Goal: Task Accomplishment & Management: Complete application form

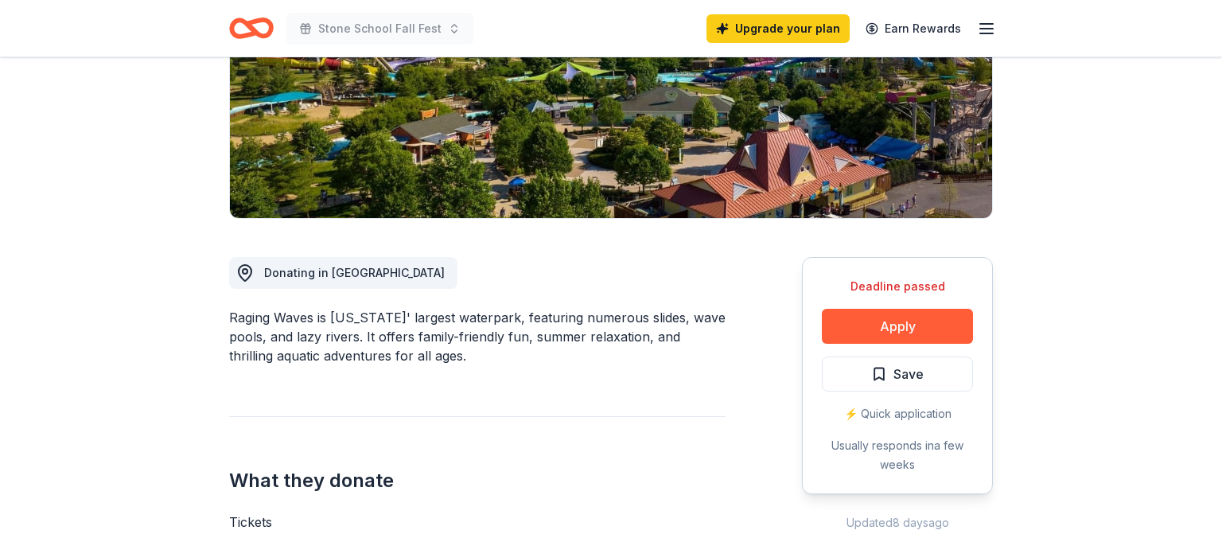
scroll to position [382, 0]
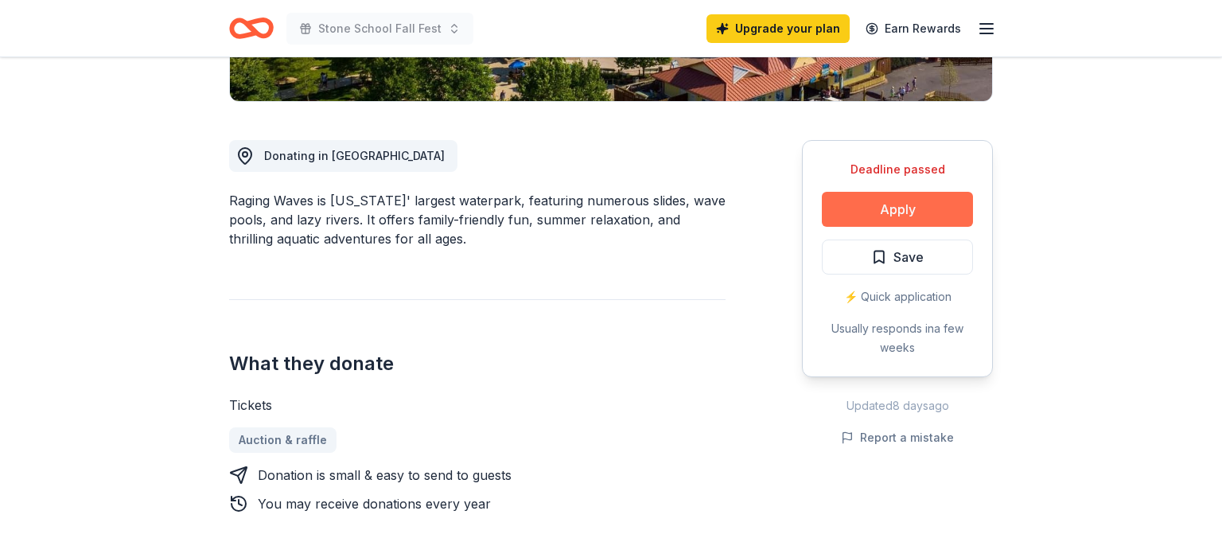
click at [862, 210] on button "Apply" at bounding box center [897, 209] width 151 height 35
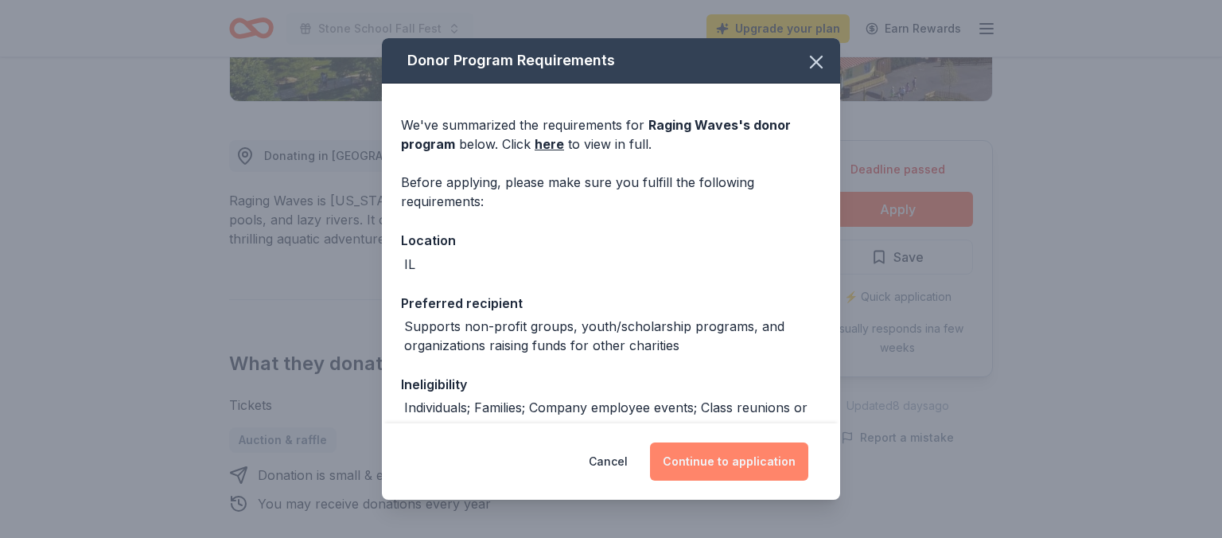
click at [663, 457] on button "Continue to application" at bounding box center [729, 461] width 158 height 38
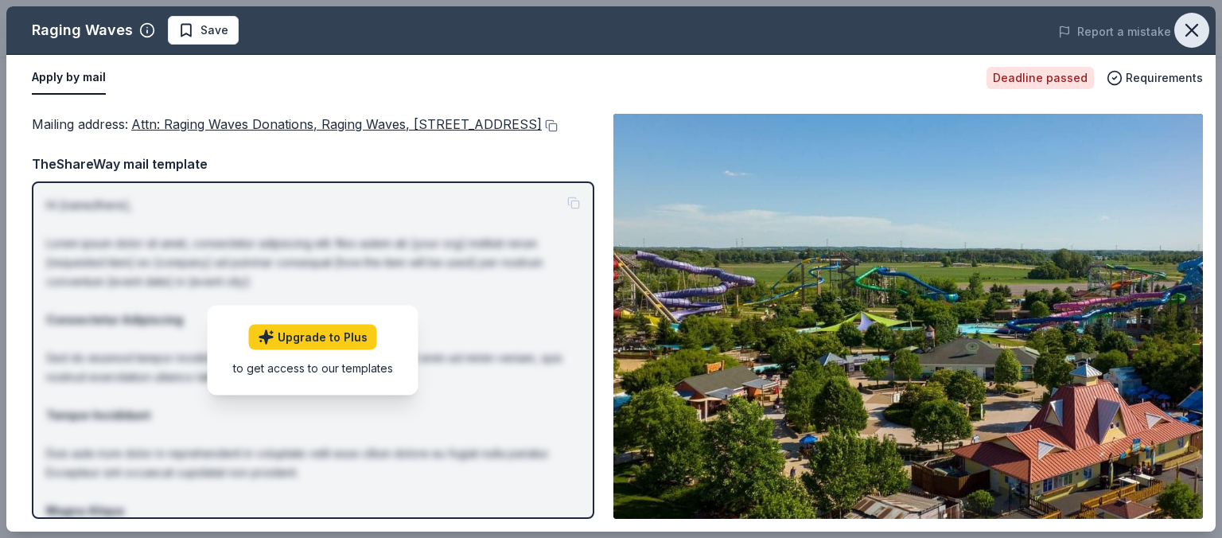
click at [1201, 33] on icon "button" at bounding box center [1192, 30] width 22 height 22
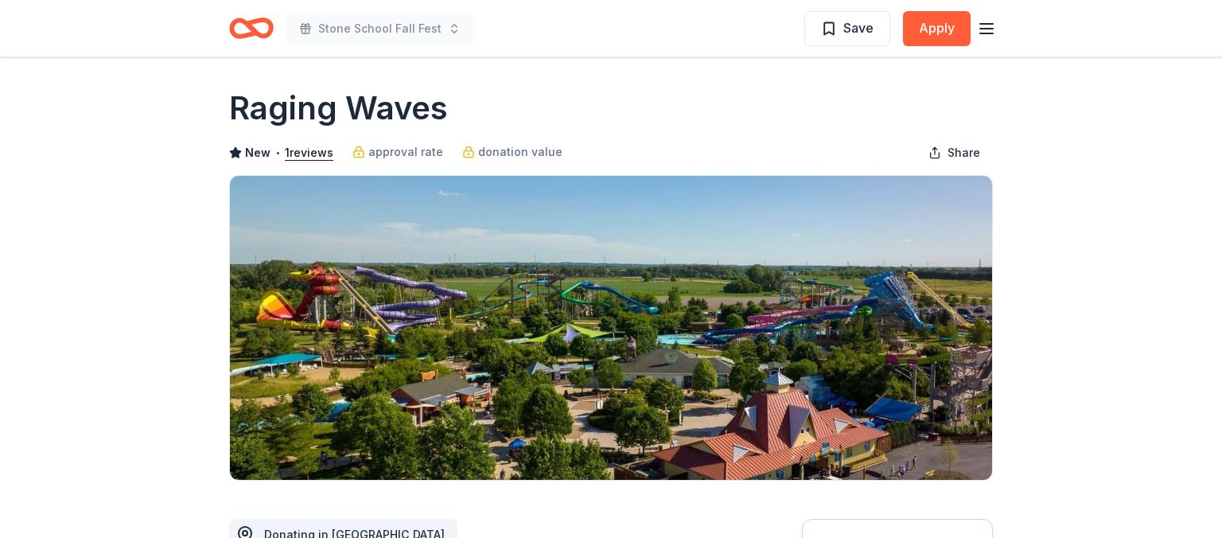
scroll to position [0, 0]
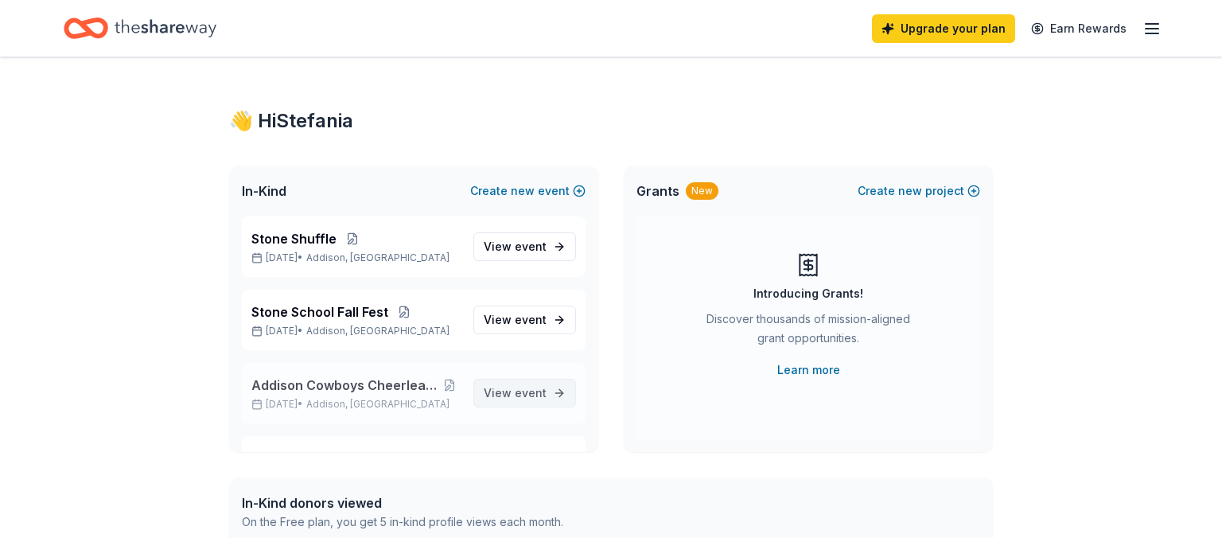
click at [520, 388] on span "event" at bounding box center [531, 393] width 32 height 14
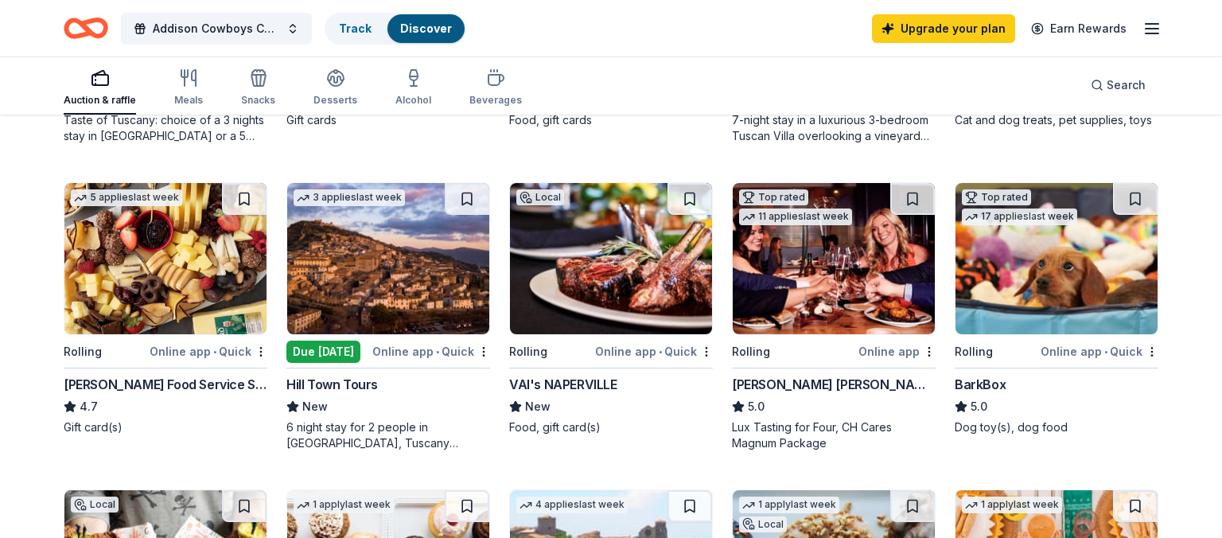
scroll to position [732, 0]
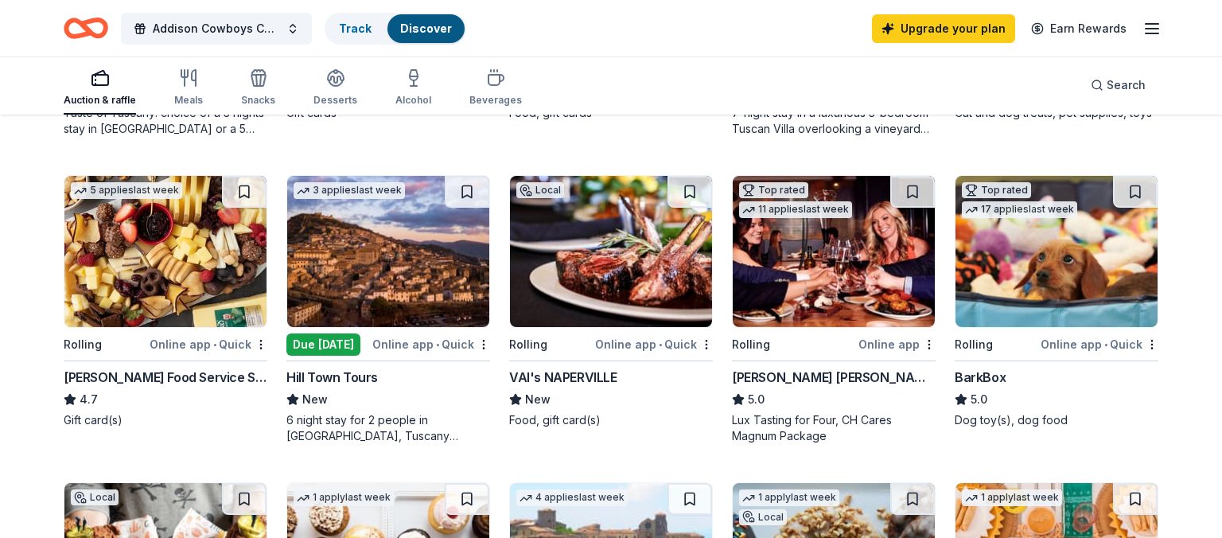
click at [816, 362] on div "Top rated 11 applies last week Rolling Online app [PERSON_NAME] [PERSON_NAME] W…" at bounding box center [834, 309] width 204 height 269
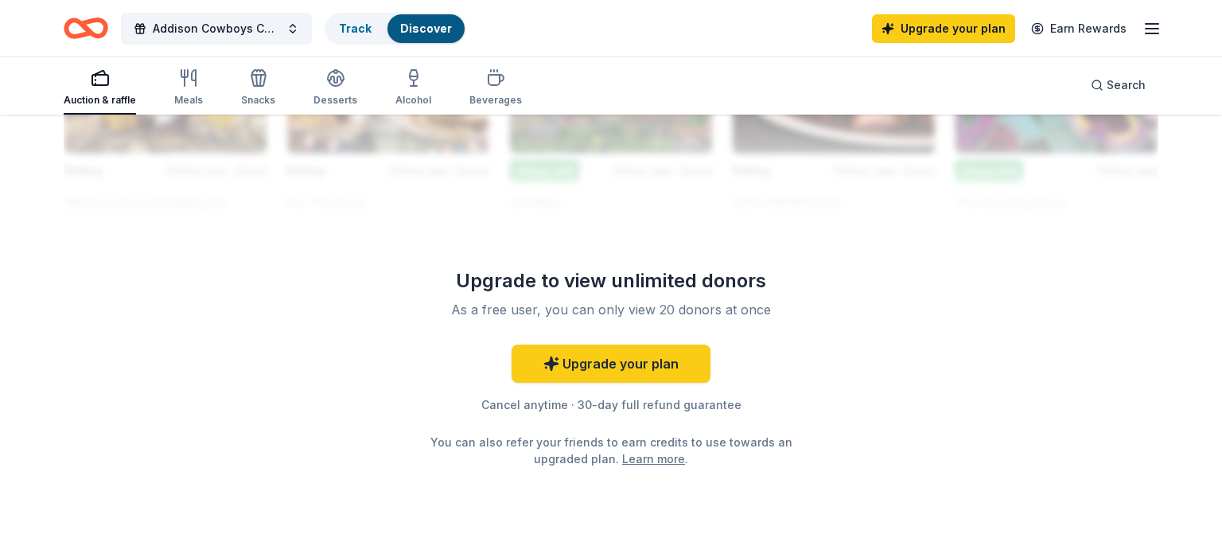
scroll to position [1563, 0]
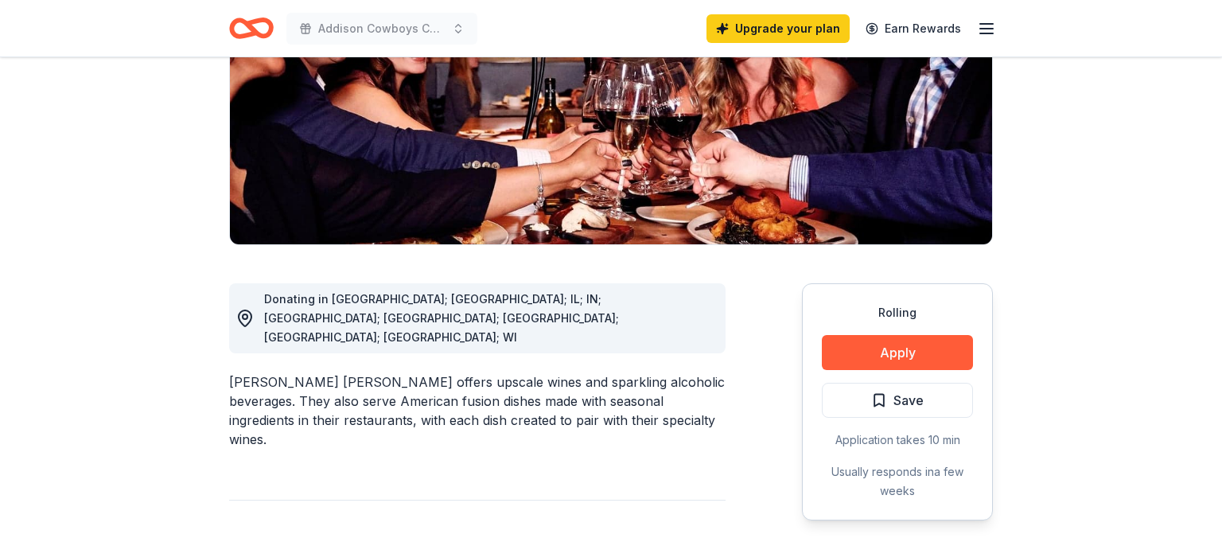
scroll to position [286, 0]
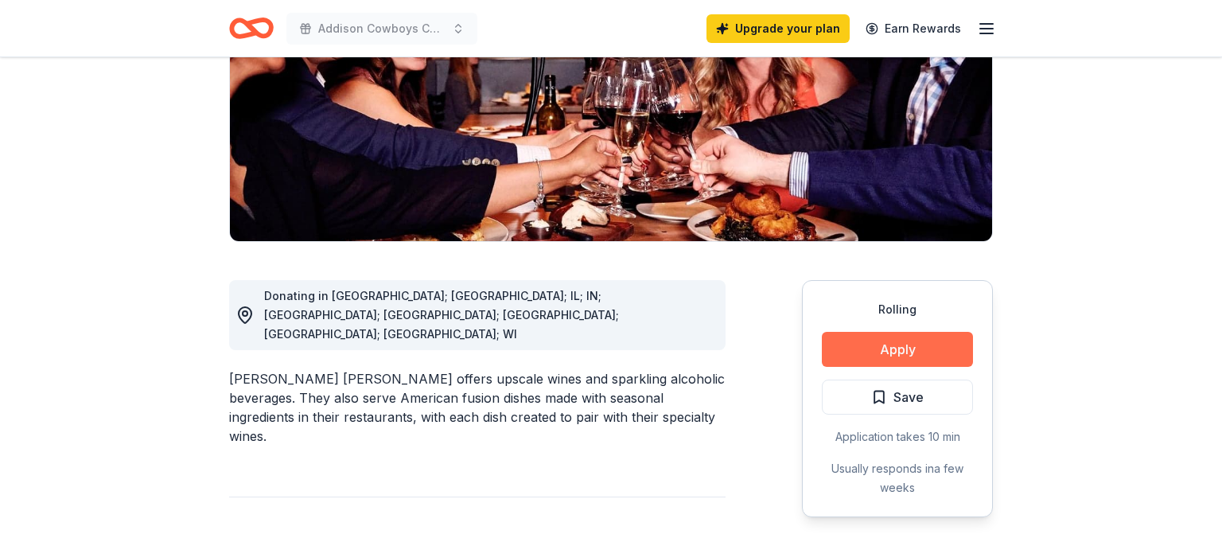
click at [893, 332] on button "Apply" at bounding box center [897, 349] width 151 height 35
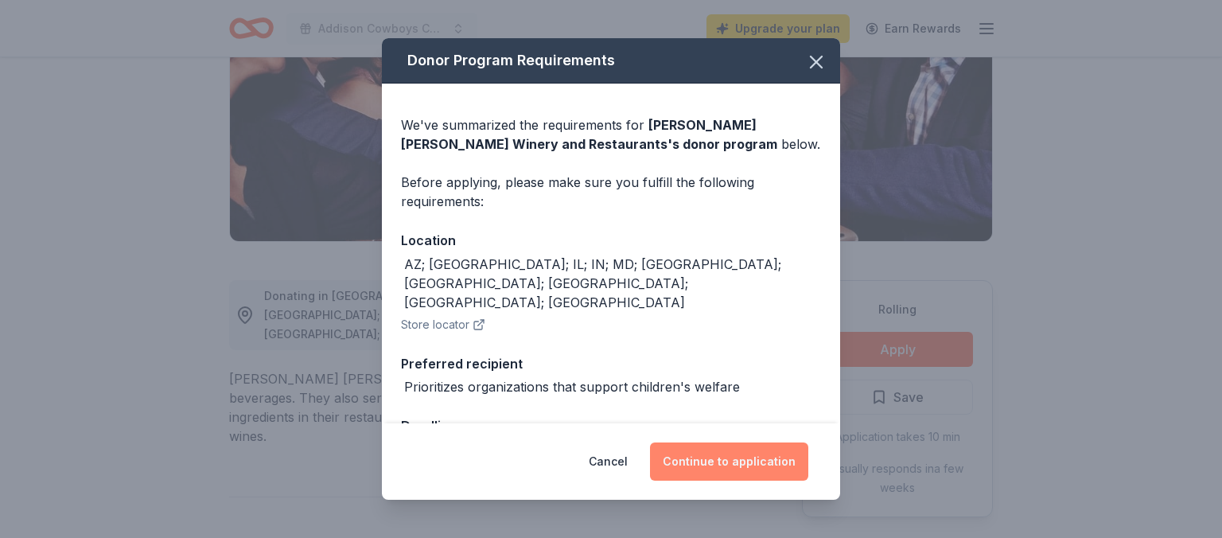
click at [720, 463] on button "Continue to application" at bounding box center [729, 461] width 158 height 38
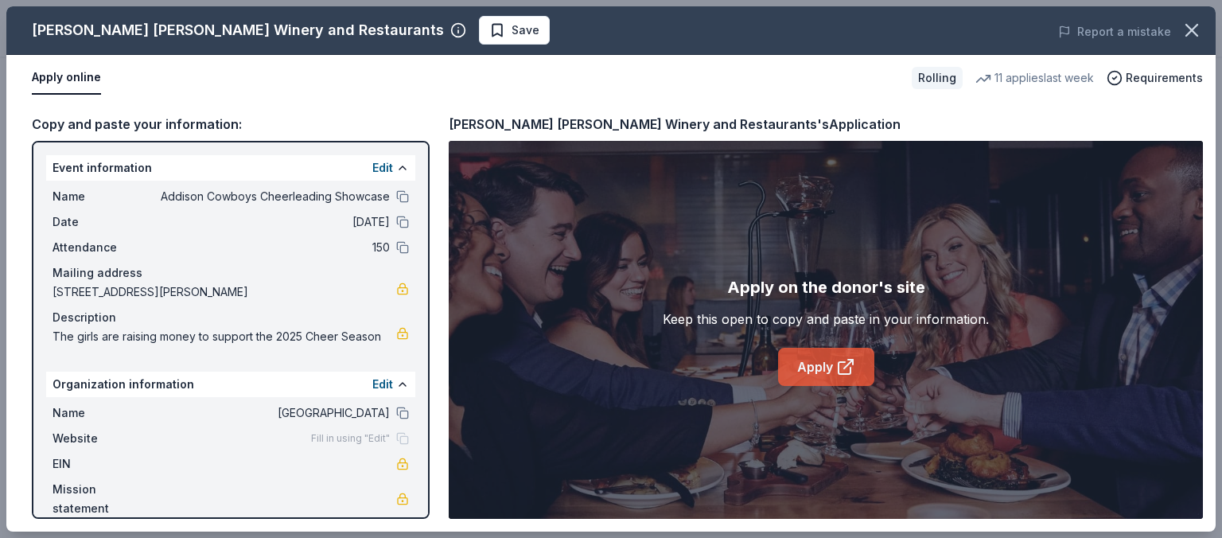
click at [858, 380] on link "Apply" at bounding box center [826, 367] width 96 height 38
click at [1198, 27] on icon "button" at bounding box center [1192, 30] width 22 height 22
